Goal: Transaction & Acquisition: Book appointment/travel/reservation

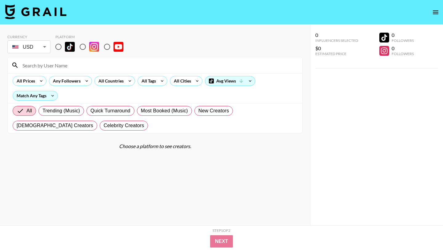
click at [59, 45] on input "radio" at bounding box center [58, 46] width 13 height 13
radio input "true"
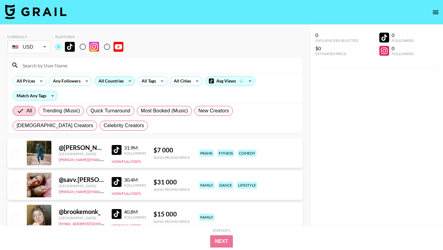
click at [121, 79] on div "All Countries" at bounding box center [110, 80] width 30 height 9
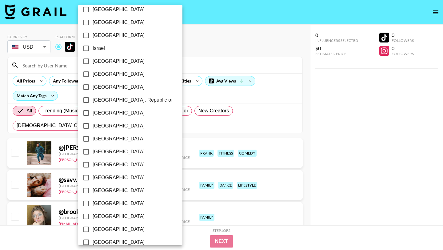
scroll to position [467, 0]
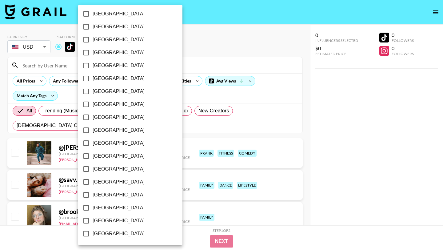
click at [86, 221] on input "[GEOGRAPHIC_DATA]" at bounding box center [86, 220] width 13 height 13
checkbox input "true"
click at [175, 48] on div at bounding box center [221, 125] width 443 height 250
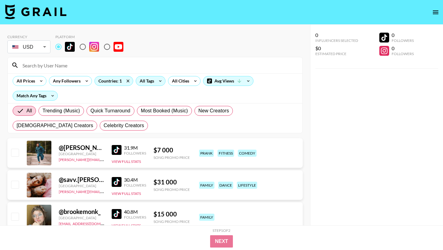
click at [148, 81] on div "All Tags" at bounding box center [145, 80] width 19 height 9
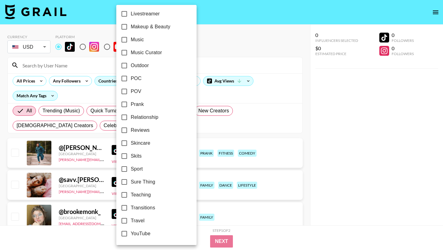
scroll to position [0, 0]
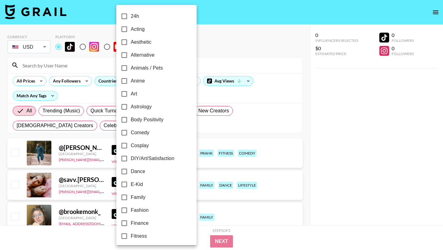
click at [127, 54] on input "Alternative" at bounding box center [124, 55] width 13 height 13
checkbox input "true"
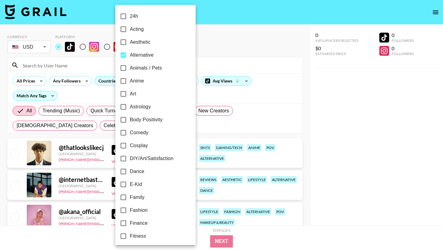
click at [213, 37] on div at bounding box center [221, 125] width 443 height 250
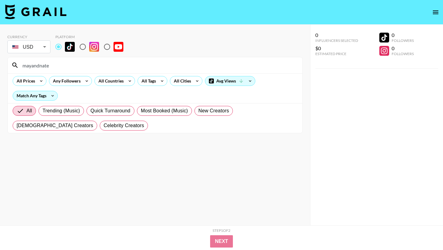
drag, startPoint x: 54, startPoint y: 67, endPoint x: 5, endPoint y: 66, distance: 49.2
click at [7, 67] on div "Currency USD USD ​ Platform mayandnate All Prices Any Followers All Countries A…" at bounding box center [155, 137] width 310 height 225
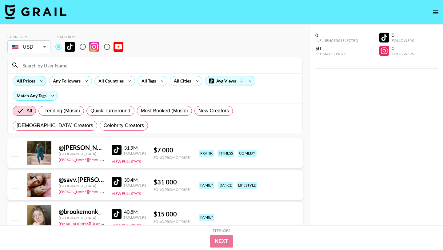
click at [38, 80] on icon at bounding box center [41, 80] width 10 height 9
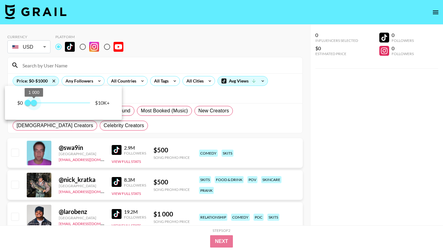
type input "750"
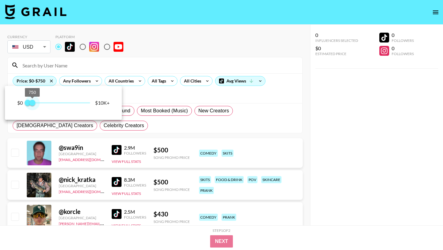
drag, startPoint x: 89, startPoint y: 104, endPoint x: 33, endPoint y: 103, distance: 56.9
click at [33, 103] on span "750" at bounding box center [32, 103] width 6 height 6
click at [175, 110] on div at bounding box center [221, 125] width 443 height 250
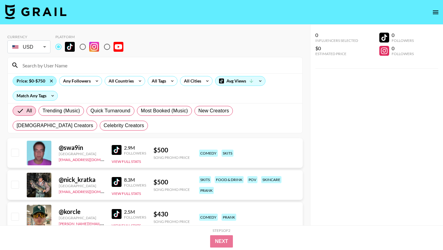
click at [42, 81] on div "Price: $0-$750" at bounding box center [34, 80] width 43 height 9
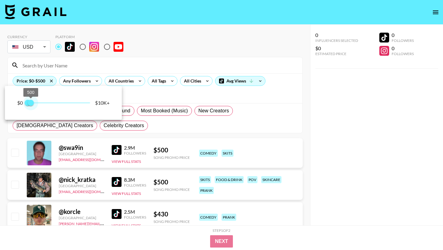
type input "250"
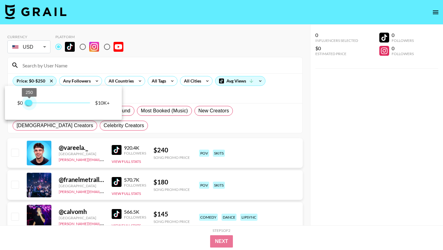
click at [30, 102] on span "250" at bounding box center [29, 103] width 6 height 6
click at [254, 44] on div at bounding box center [221, 125] width 443 height 250
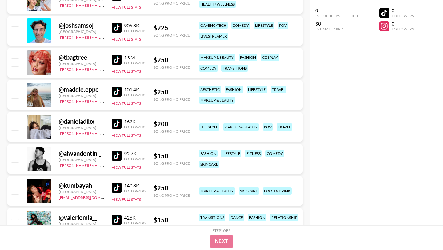
scroll to position [928, 0]
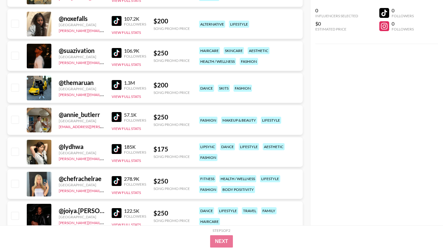
click at [112, 150] on img at bounding box center [117, 149] width 10 height 10
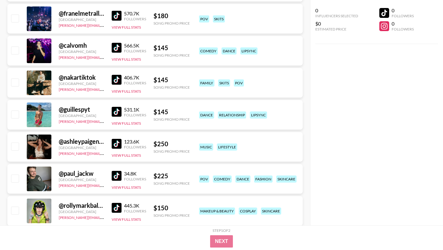
scroll to position [0, 0]
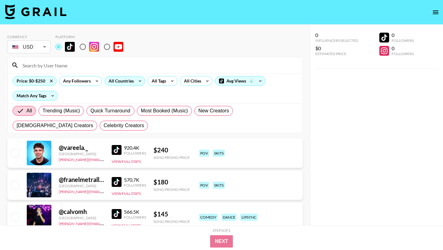
click at [117, 85] on div "All Countries" at bounding box center [120, 80] width 30 height 9
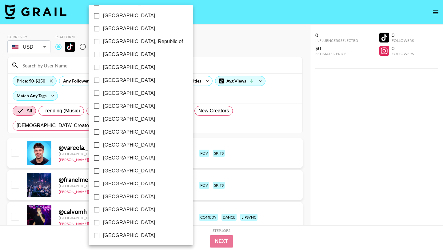
scroll to position [467, 0]
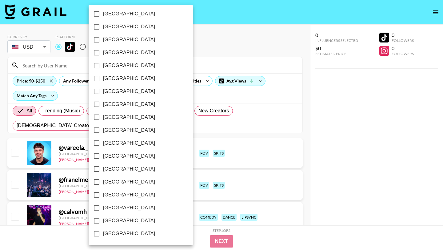
click at [97, 220] on input "[GEOGRAPHIC_DATA]" at bounding box center [96, 220] width 13 height 13
checkbox input "true"
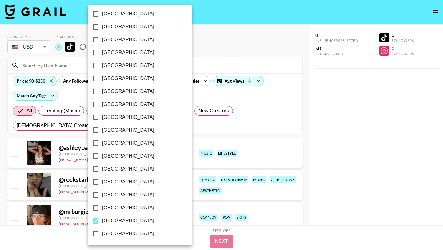
click at [285, 126] on div at bounding box center [221, 125] width 443 height 250
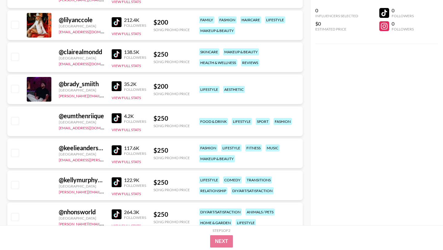
scroll to position [2919, 0]
